Goal: Task Accomplishment & Management: Use online tool/utility

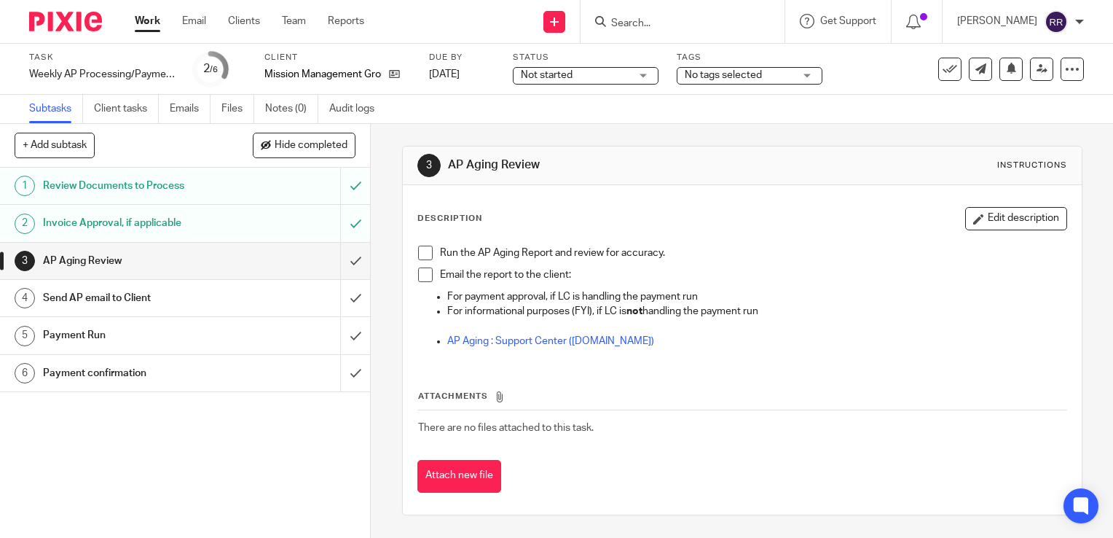
click at [149, 32] on div "Work Email Clients Team Reports Work Email Clients Team Reports Settings" at bounding box center [253, 21] width 266 height 43
click at [140, 21] on link "Work" at bounding box center [147, 21] width 25 height 15
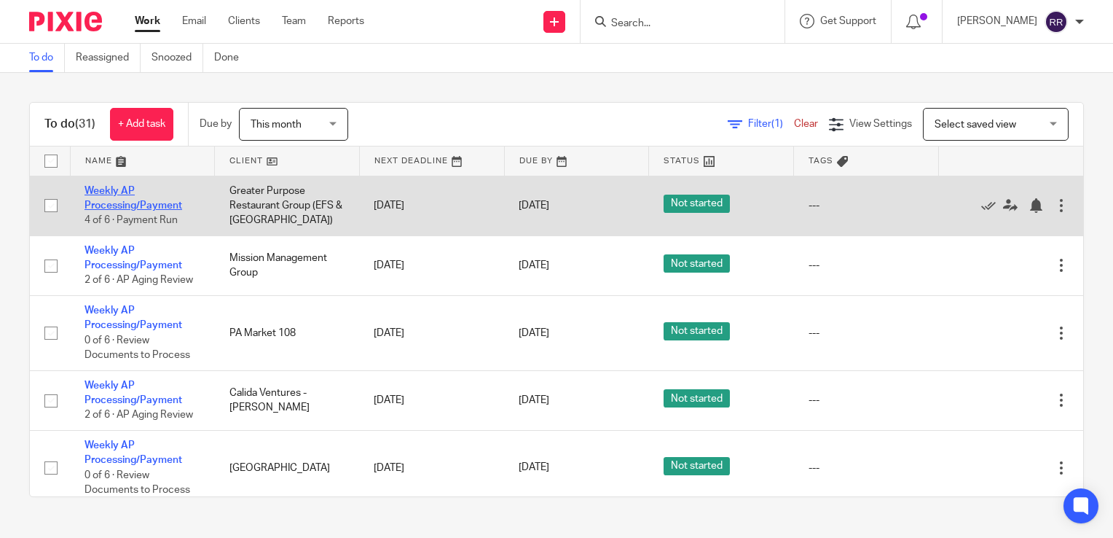
click at [150, 200] on link "Weekly AP Processing/Payment" at bounding box center [134, 198] width 98 height 25
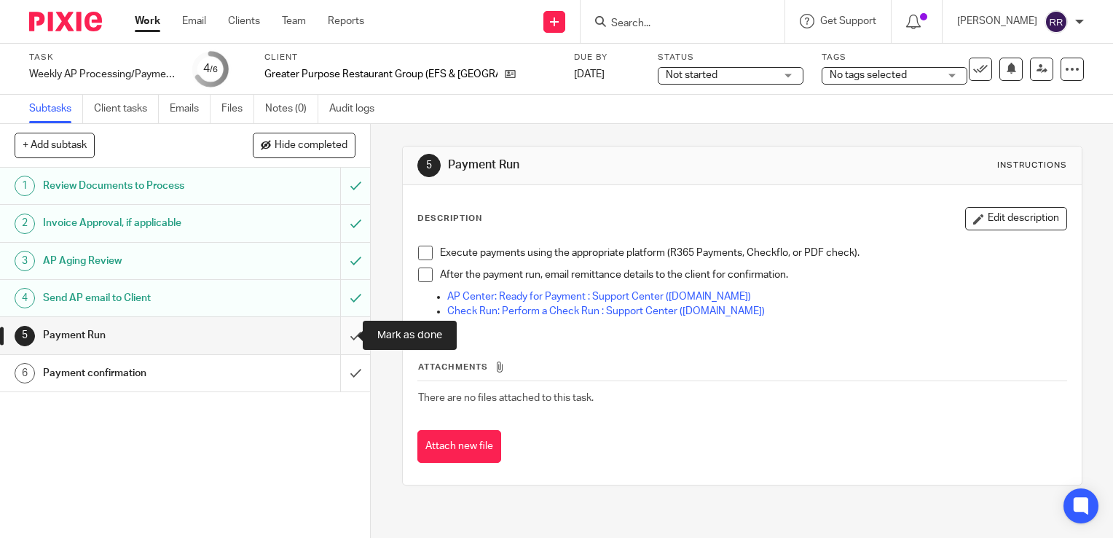
click at [339, 334] on input "submit" at bounding box center [185, 335] width 370 height 36
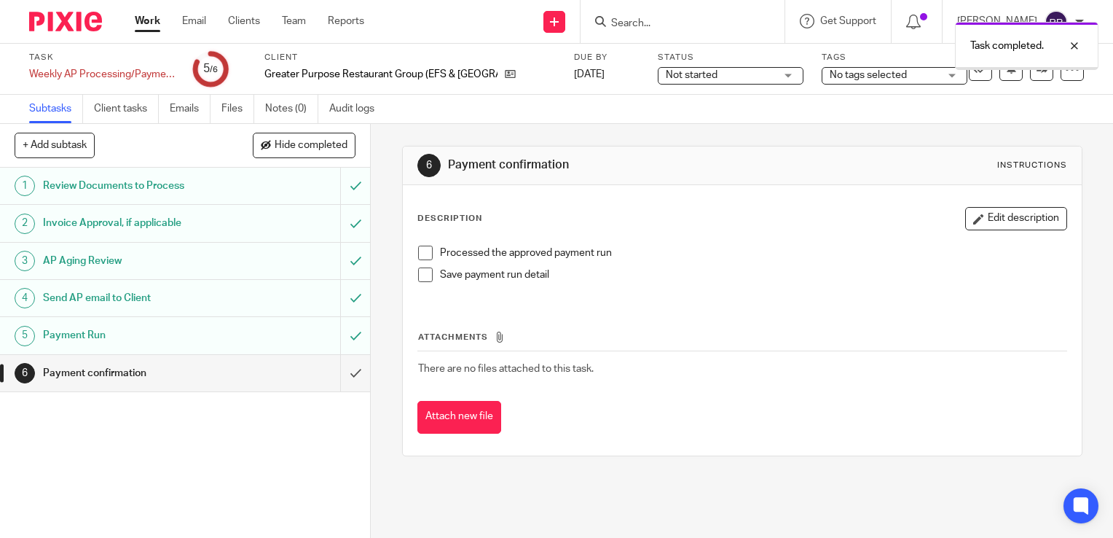
click at [338, 372] on input "submit" at bounding box center [185, 373] width 370 height 36
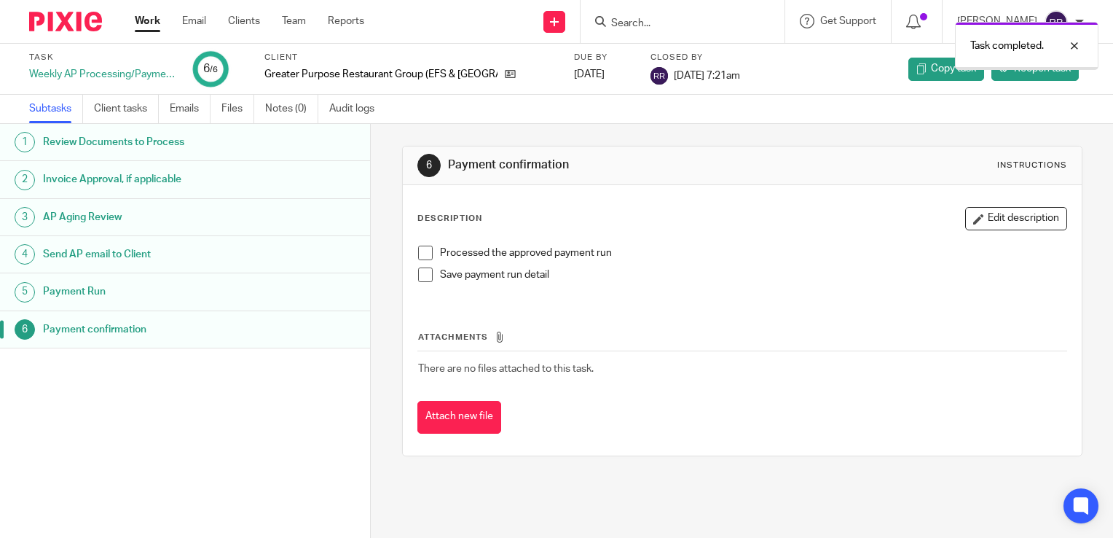
click at [149, 27] on link "Work" at bounding box center [147, 21] width 25 height 15
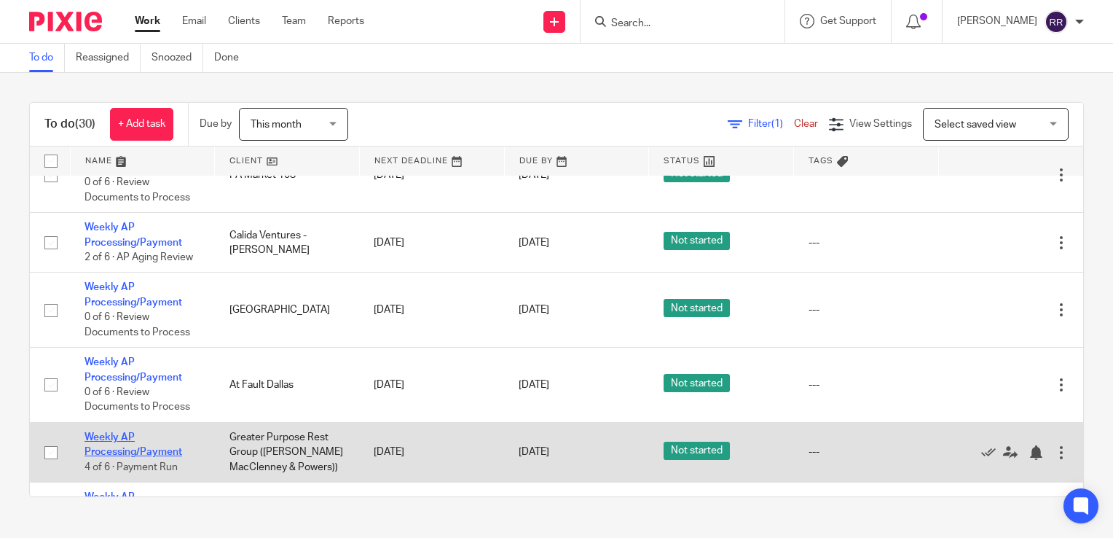
scroll to position [73, 0]
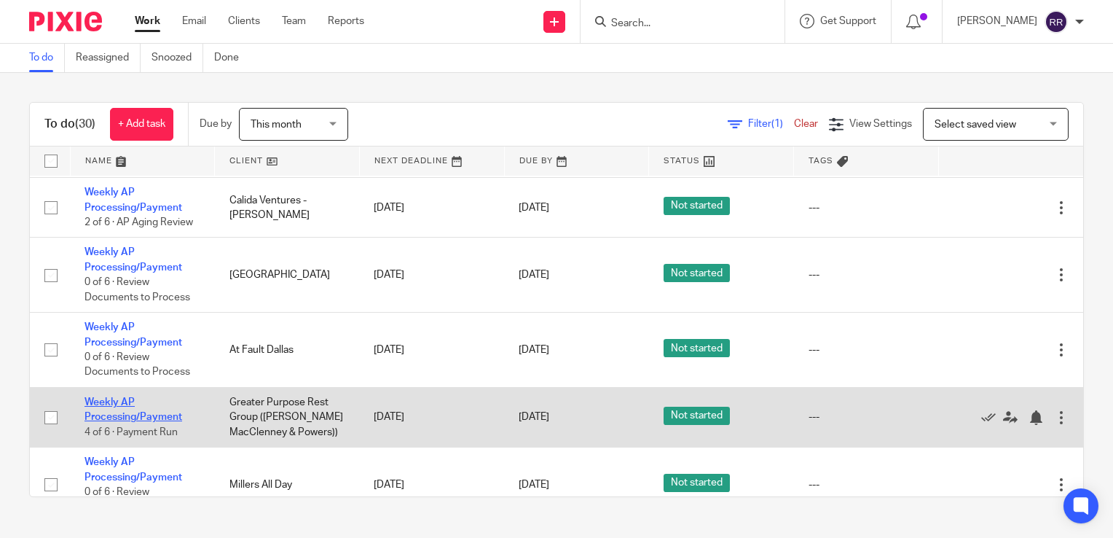
click at [125, 417] on link "Weekly AP Processing/Payment" at bounding box center [134, 409] width 98 height 25
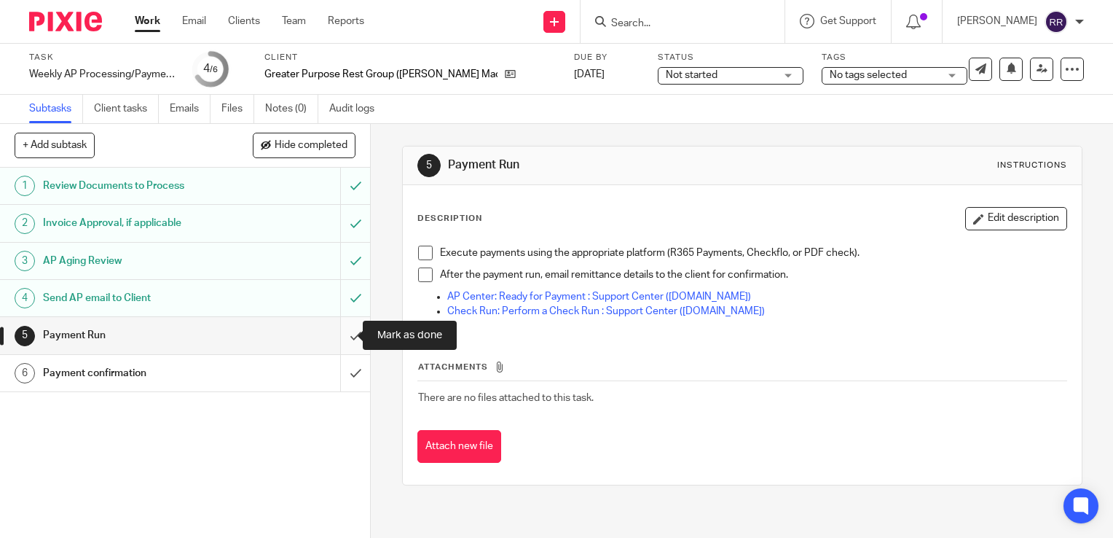
click at [339, 334] on input "submit" at bounding box center [185, 335] width 370 height 36
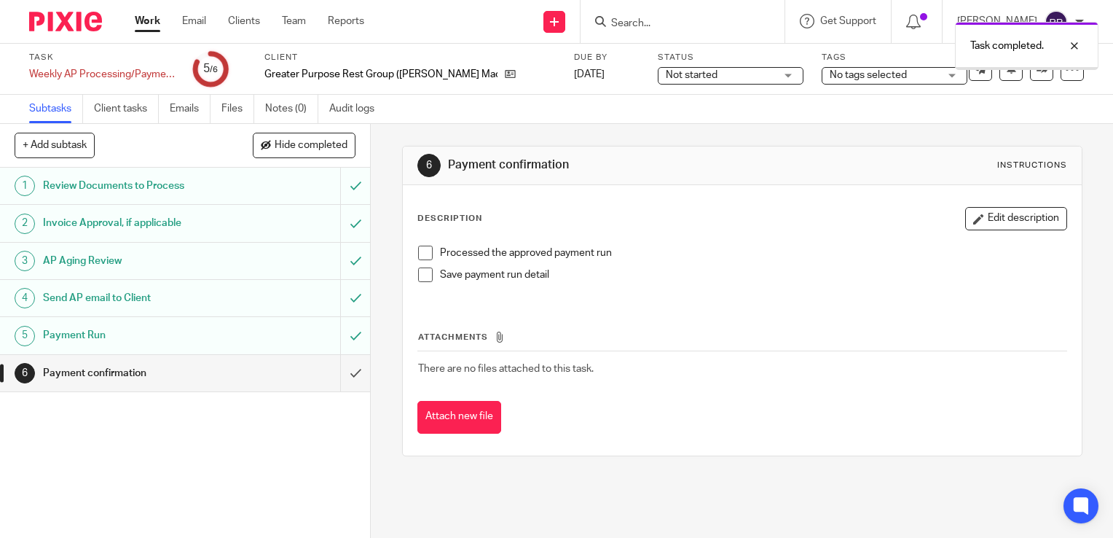
click at [343, 373] on input "submit" at bounding box center [185, 373] width 370 height 36
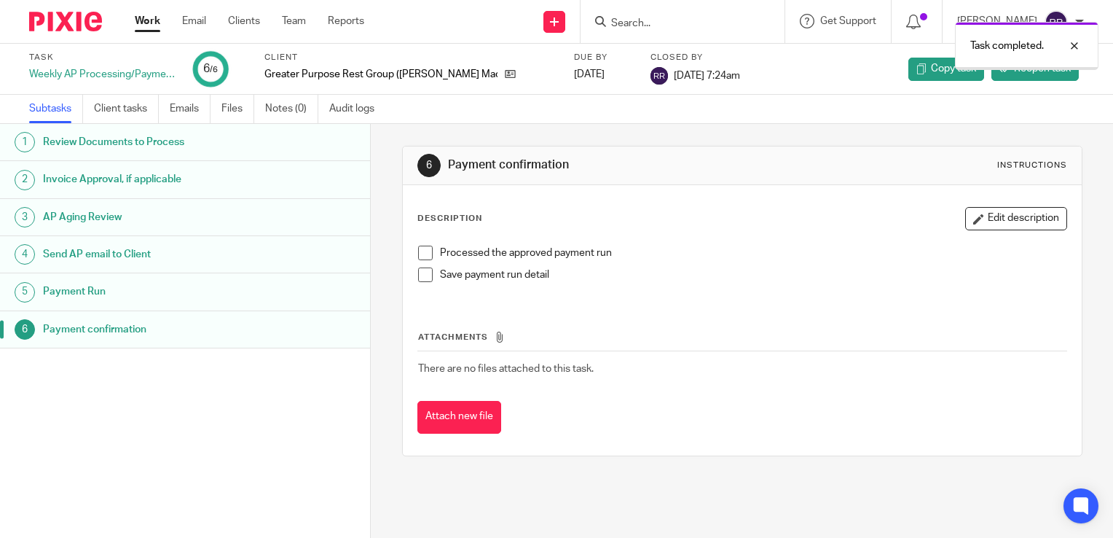
click at [143, 26] on link "Work" at bounding box center [147, 21] width 25 height 15
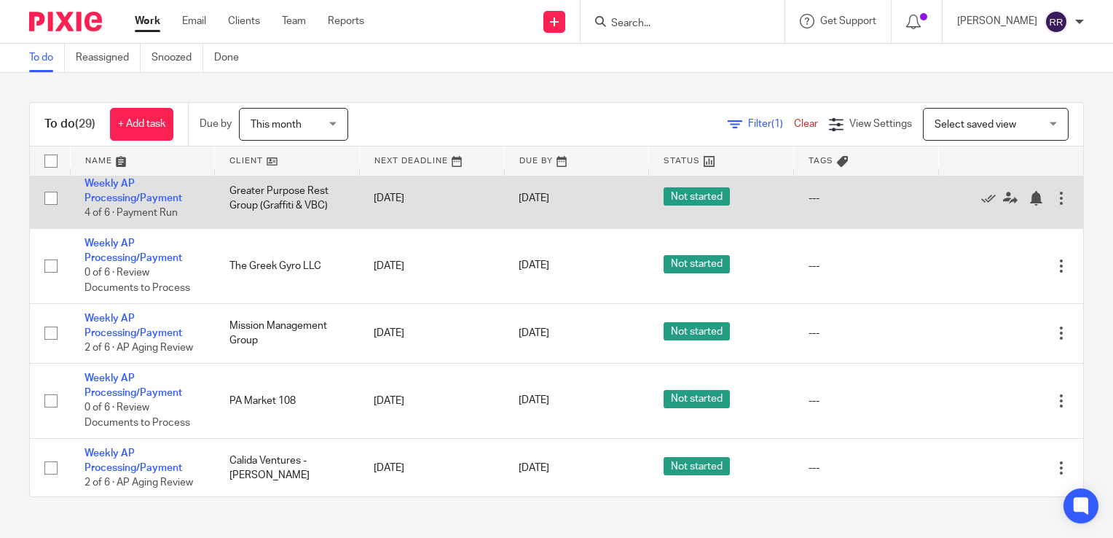
scroll to position [219, 0]
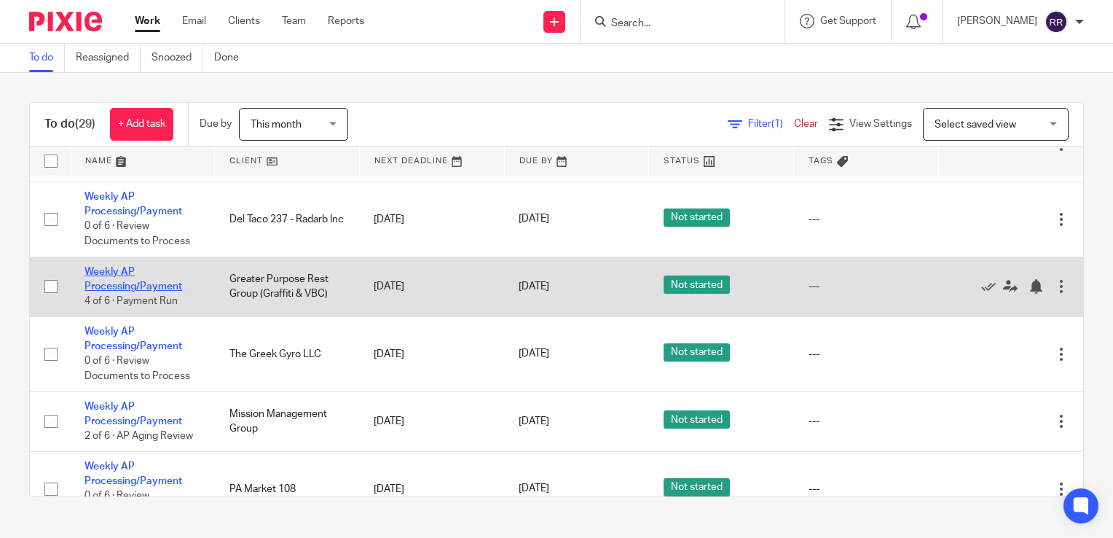
click at [141, 288] on link "Weekly AP Processing/Payment" at bounding box center [134, 279] width 98 height 25
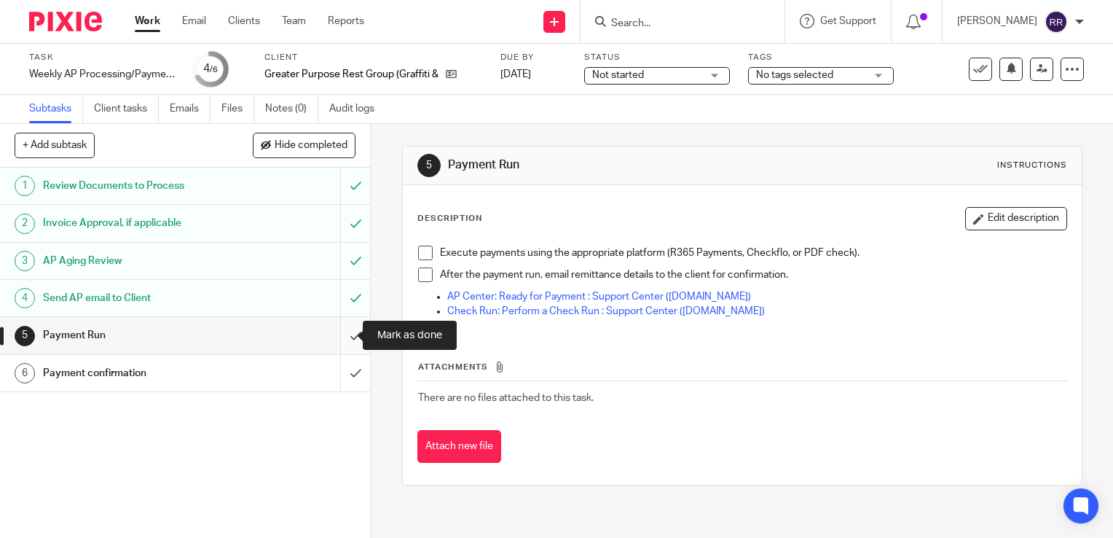
click at [335, 334] on input "submit" at bounding box center [185, 335] width 370 height 36
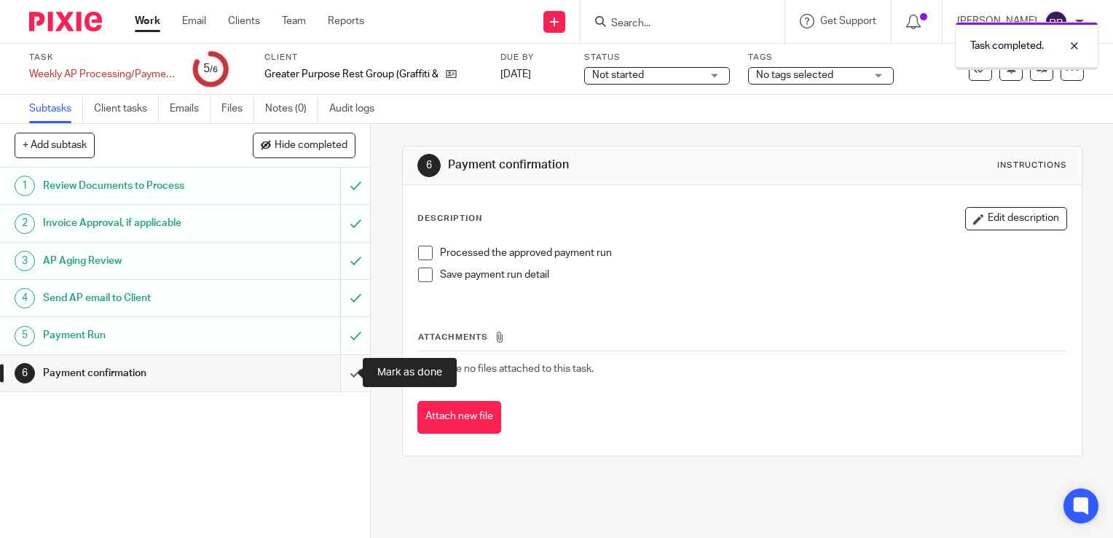
click at [333, 361] on input "submit" at bounding box center [185, 373] width 370 height 36
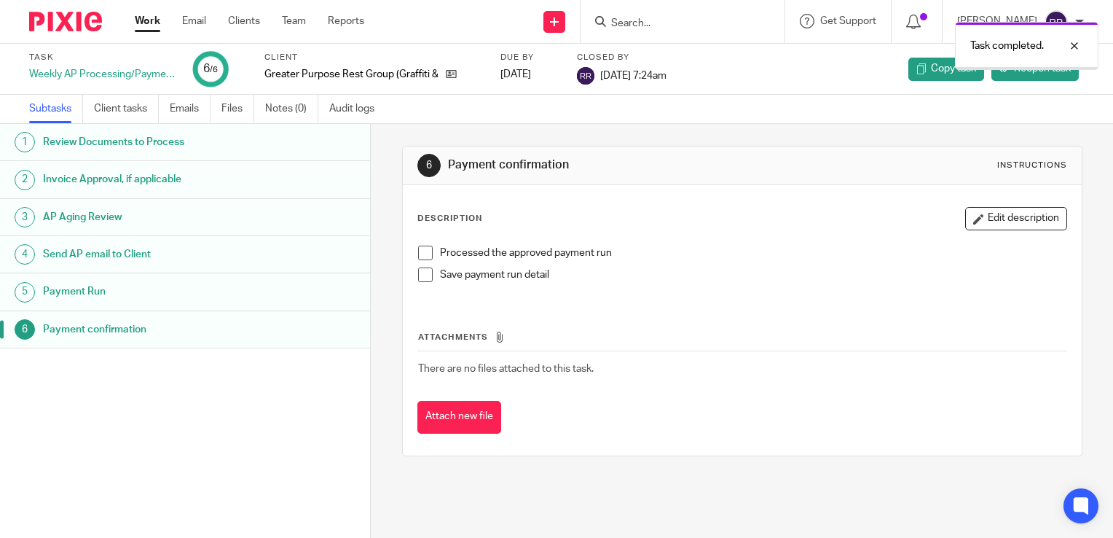
click at [158, 19] on link "Work" at bounding box center [147, 21] width 25 height 15
